Goal: Information Seeking & Learning: Learn about a topic

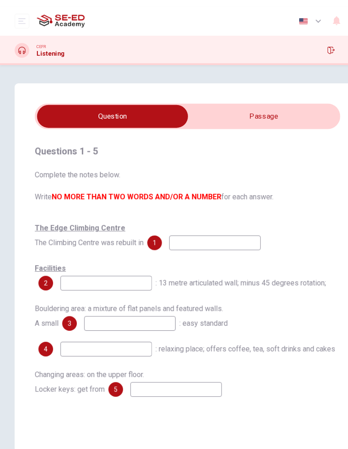
scroll to position [15, 0]
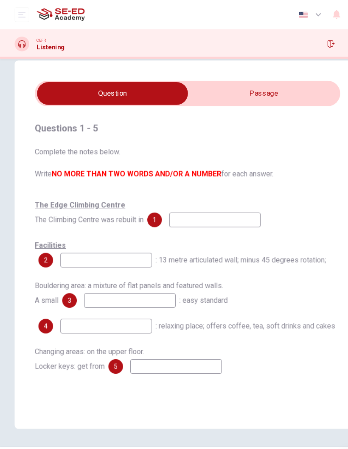
click at [308, 40] on icon "button" at bounding box center [307, 40] width 7 height 7
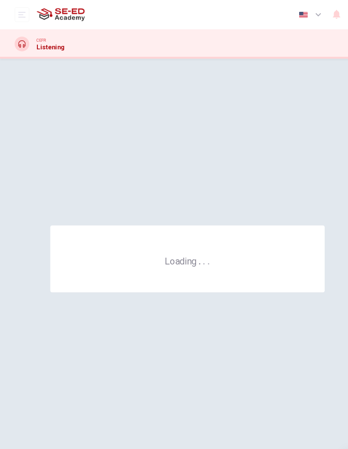
scroll to position [0, 0]
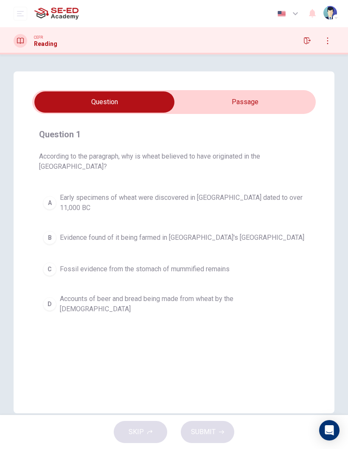
click at [284, 93] on input "checkbox" at bounding box center [105, 101] width 426 height 21
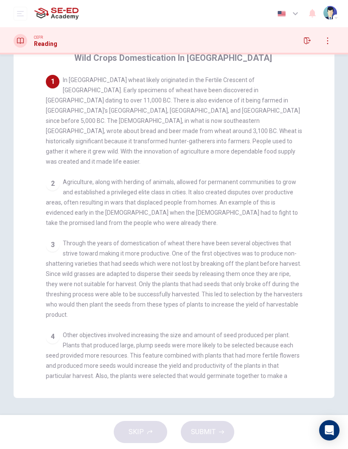
click at [177, 94] on div "1 In [GEOGRAPHIC_DATA] wheat likely originated in the Fertile Crescent of [GEOG…" at bounding box center [174, 121] width 257 height 92
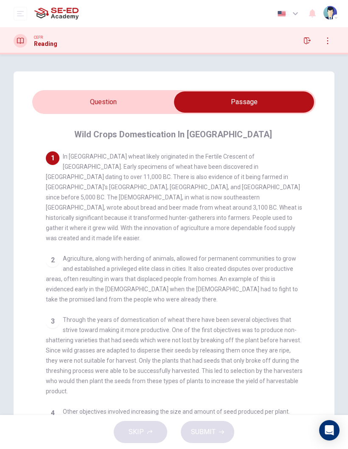
click at [130, 101] on input "checkbox" at bounding box center [244, 101] width 426 height 21
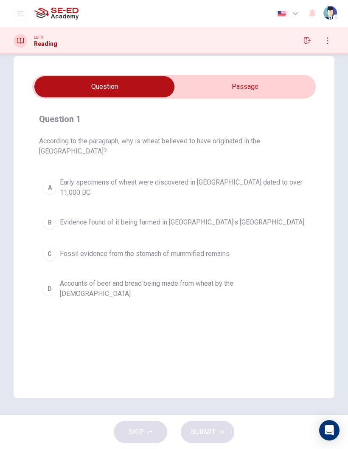
scroll to position [15, 0]
click at [257, 87] on input "checkbox" at bounding box center [105, 86] width 426 height 21
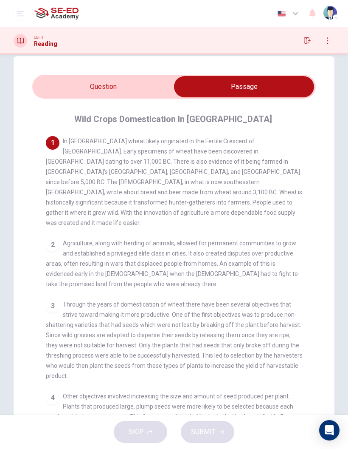
click at [153, 89] on input "checkbox" at bounding box center [244, 86] width 426 height 21
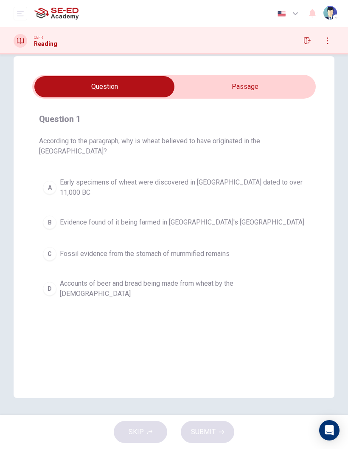
click at [274, 81] on input "checkbox" at bounding box center [105, 86] width 426 height 21
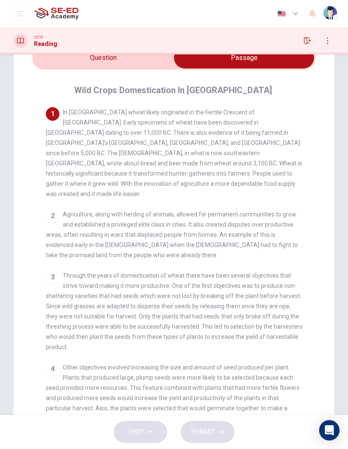
scroll to position [45, 0]
click at [111, 61] on input "checkbox" at bounding box center [244, 57] width 426 height 21
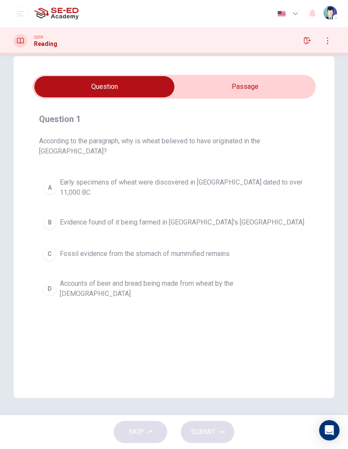
click at [245, 177] on span "Early specimens of wheat were discovered in [GEOGRAPHIC_DATA] dated to over 11,…" at bounding box center [183, 187] width 246 height 20
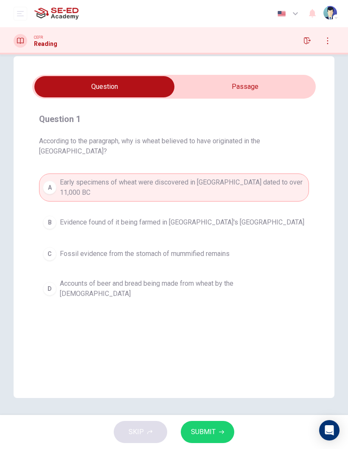
click at [214, 432] on span "SUBMIT" at bounding box center [203, 432] width 25 height 12
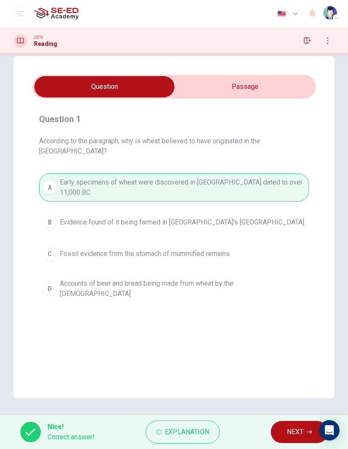
click at [278, 432] on button "NEXT" at bounding box center [299, 432] width 57 height 22
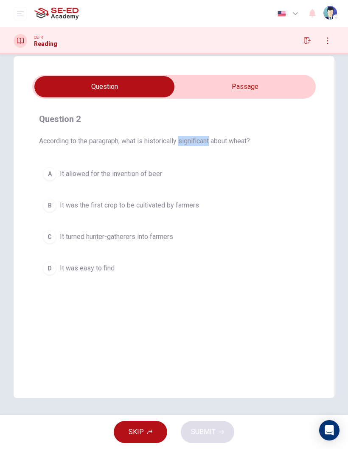
click at [127, 173] on span "It allowed for the invention of beer" at bounding box center [111, 174] width 102 height 10
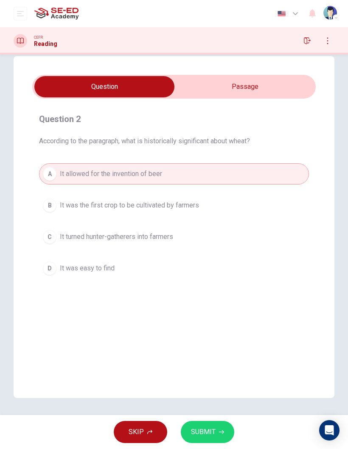
click at [127, 173] on span "It allowed for the invention of beer" at bounding box center [111, 174] width 102 height 10
click at [120, 178] on span "It allowed for the invention of beer" at bounding box center [111, 174] width 102 height 10
click at [124, 178] on span "It allowed for the invention of beer" at bounding box center [111, 174] width 102 height 10
click at [257, 85] on input "checkbox" at bounding box center [105, 86] width 426 height 21
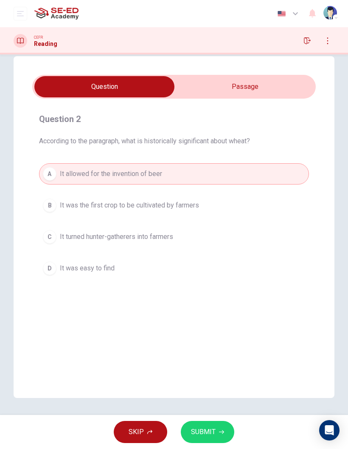
click at [262, 93] on input "checkbox" at bounding box center [105, 86] width 426 height 21
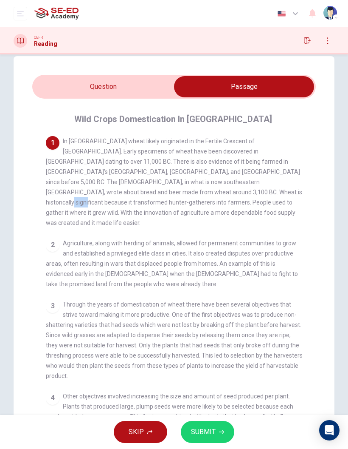
click at [99, 261] on div "2 Agriculture, along with herding of animals, allowed for permanent communities…" at bounding box center [174, 263] width 257 height 51
click at [229, 240] on span "Agriculture, along with herding of animals, allowed for permanent communities t…" at bounding box center [172, 264] width 252 height 48
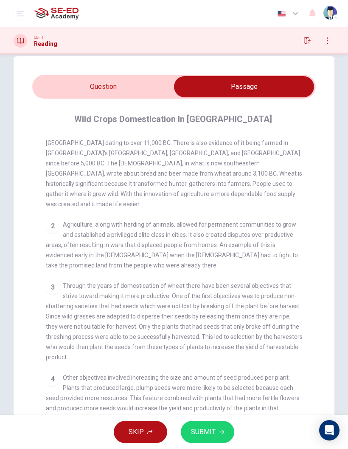
scroll to position [23, 0]
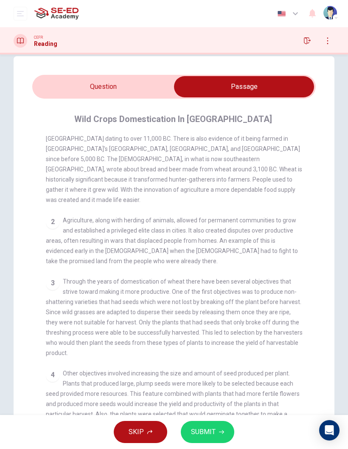
click at [96, 80] on input "checkbox" at bounding box center [244, 86] width 426 height 21
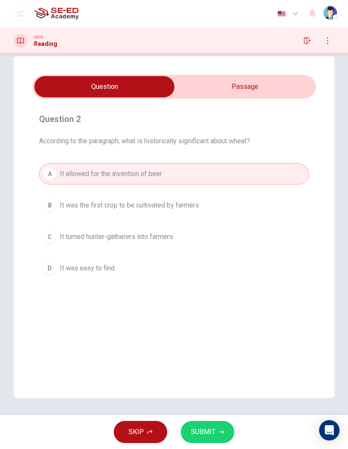
scroll to position [0, 0]
click at [191, 237] on button "C It turned hunter-gatherers into farmers" at bounding box center [174, 236] width 270 height 21
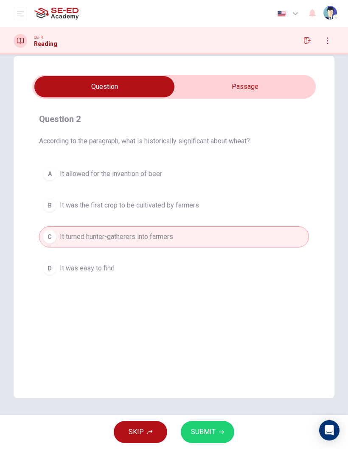
click at [222, 422] on button "SUBMIT" at bounding box center [208, 432] width 54 height 22
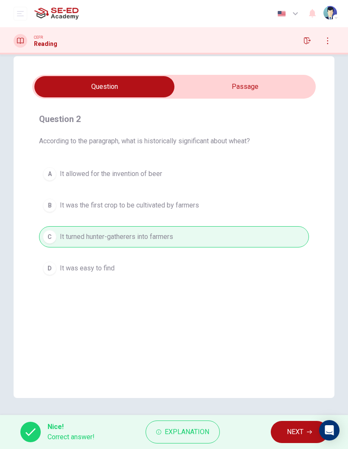
click at [301, 425] on button "NEXT" at bounding box center [299, 432] width 57 height 22
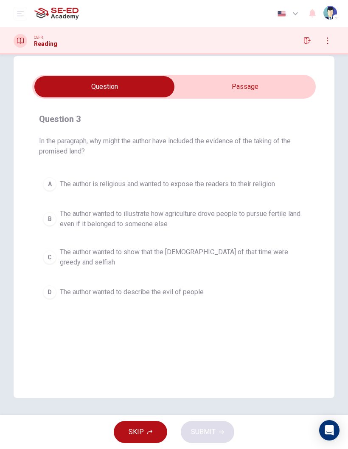
click at [228, 89] on input "checkbox" at bounding box center [105, 86] width 426 height 21
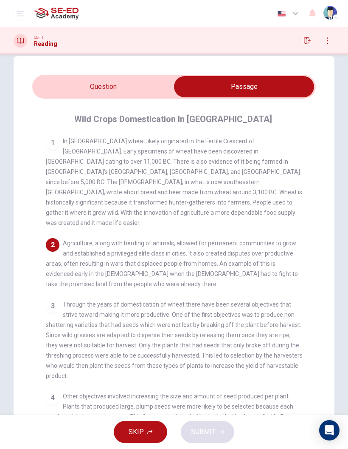
click at [140, 82] on input "checkbox" at bounding box center [244, 86] width 426 height 21
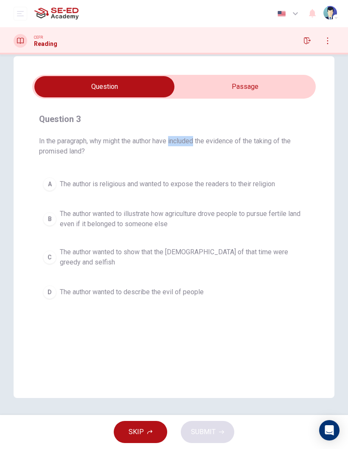
click at [224, 142] on span "In the paragraph, why might the author have included the evidence of the taking…" at bounding box center [174, 146] width 270 height 20
click at [223, 140] on span "In the paragraph, why might the author have included the evidence of the taking…" at bounding box center [174, 146] width 270 height 20
click at [228, 139] on span "In the paragraph, why might the author have included the evidence of the taking…" at bounding box center [174, 146] width 270 height 20
click at [224, 142] on span "In the paragraph, why might the author have included the evidence of the taking…" at bounding box center [174, 146] width 270 height 20
click at [223, 142] on span "In the paragraph, why might the author have included the evidence of the taking…" at bounding box center [174, 146] width 270 height 20
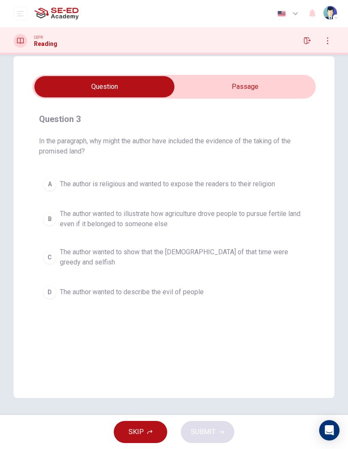
click at [223, 142] on span "In the paragraph, why might the author have included the evidence of the taking…" at bounding box center [174, 146] width 270 height 20
click at [229, 95] on input "checkbox" at bounding box center [105, 86] width 426 height 21
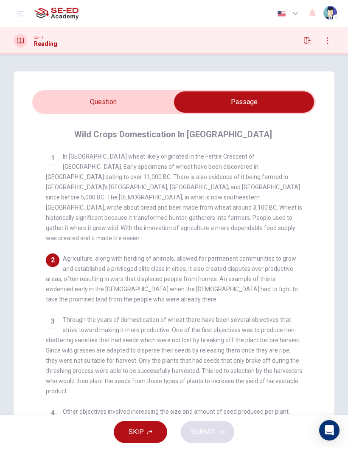
click at [85, 95] on input "checkbox" at bounding box center [244, 101] width 426 height 21
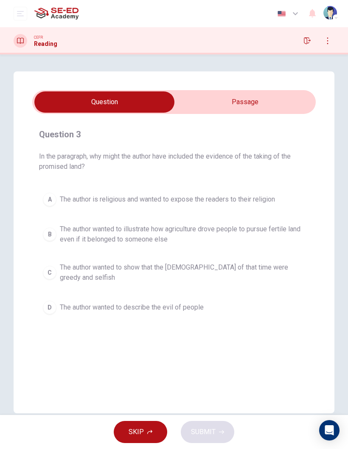
click at [118, 273] on span "The author wanted to show that the [DEMOGRAPHIC_DATA] of that time were greedy …" at bounding box center [183, 272] width 246 height 20
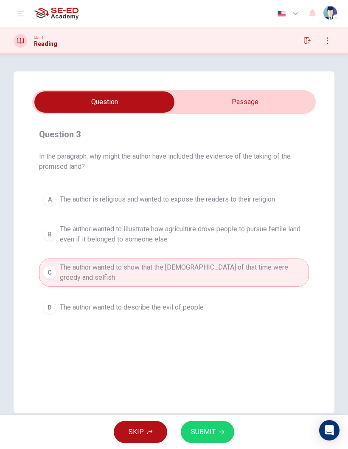
click at [212, 432] on span "SUBMIT" at bounding box center [203, 432] width 25 height 12
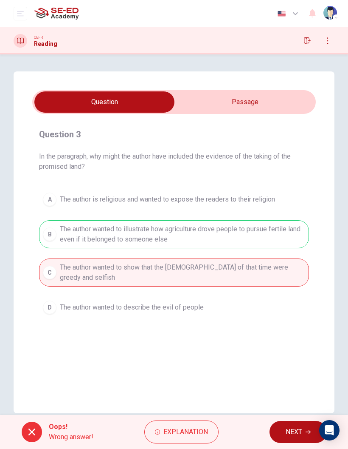
click at [298, 433] on span "NEXT" at bounding box center [294, 432] width 17 height 12
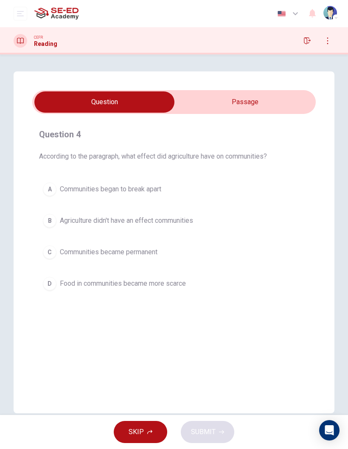
click at [239, 111] on input "checkbox" at bounding box center [105, 101] width 426 height 21
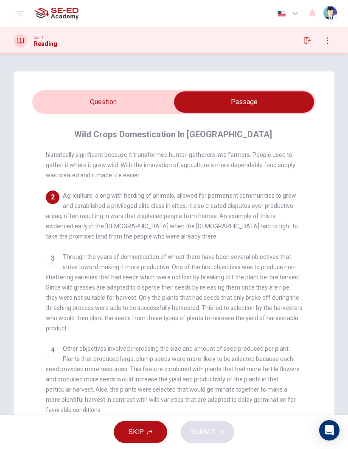
click at [71, 102] on input "checkbox" at bounding box center [244, 101] width 426 height 21
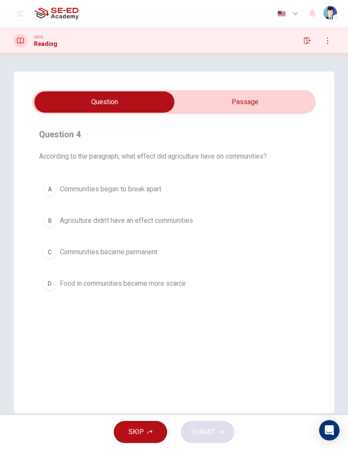
click at [232, 102] on input "checkbox" at bounding box center [105, 101] width 426 height 21
checkbox input "true"
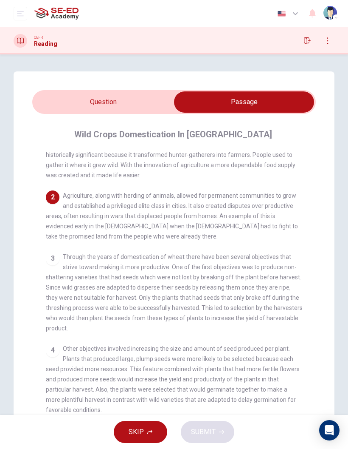
click at [22, 31] on div "CEFR Reading" at bounding box center [174, 40] width 348 height 27
click at [311, 47] on button "button" at bounding box center [308, 41] width 14 height 14
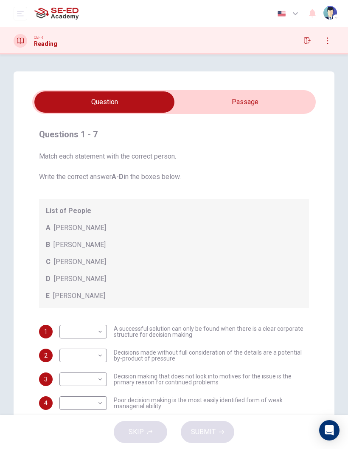
click at [252, 108] on input "checkbox" at bounding box center [105, 101] width 426 height 21
checkbox input "true"
